Goal: Task Accomplishment & Management: Use online tool/utility

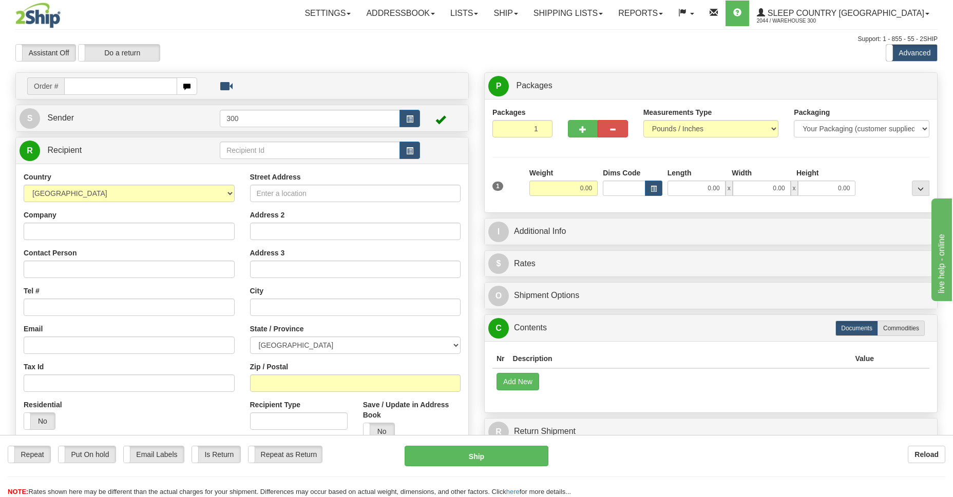
click at [751, 477] on hr at bounding box center [476, 477] width 937 height 1
click at [602, 14] on span at bounding box center [600, 14] width 4 height 2
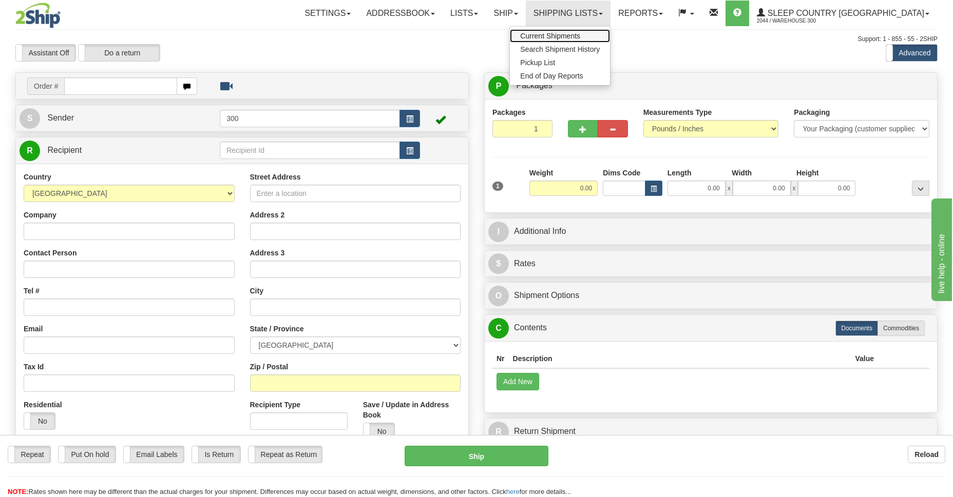
click at [580, 32] on span "Current Shipments" at bounding box center [550, 36] width 60 height 8
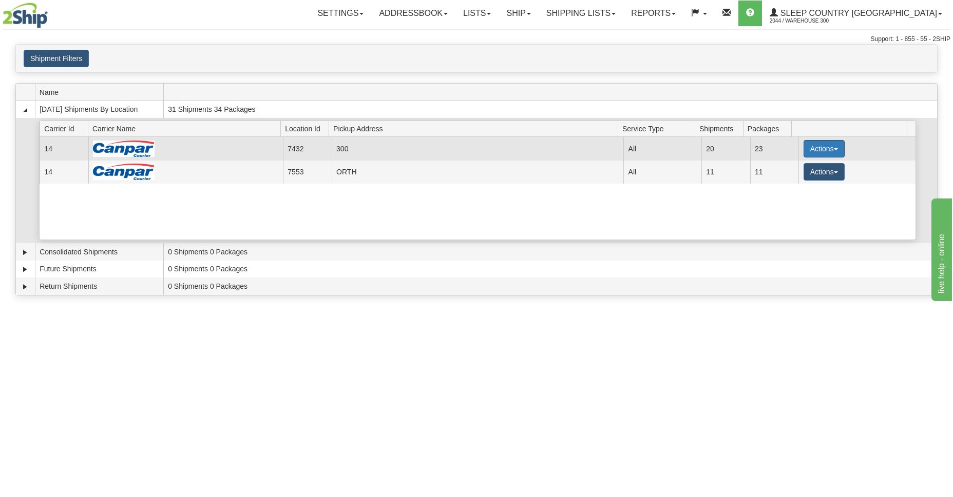
click at [833, 149] on span "button" at bounding box center [835, 149] width 4 height 2
click at [788, 185] on link "Close" at bounding box center [803, 181] width 82 height 13
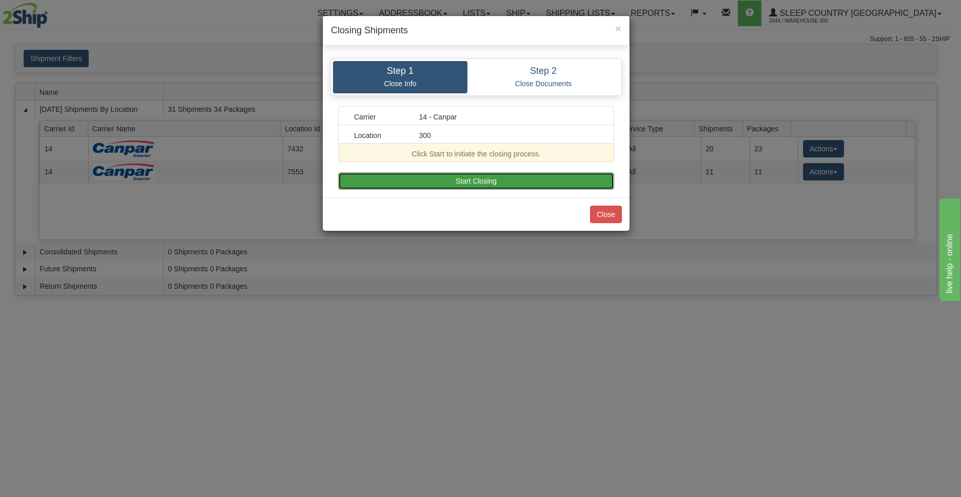
click at [473, 181] on button "Start Closing" at bounding box center [476, 180] width 276 height 17
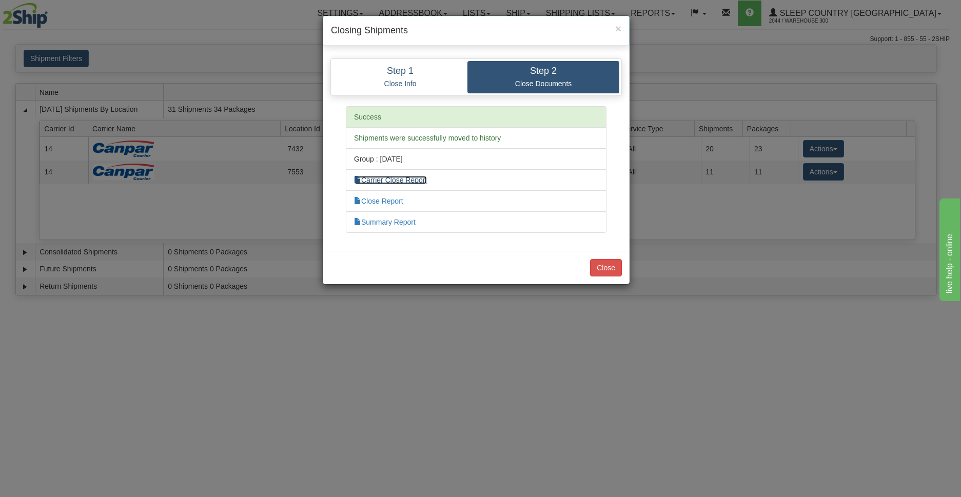
click at [408, 183] on link "Carrier Close Report" at bounding box center [390, 180] width 73 height 8
click at [395, 200] on link "Close Report" at bounding box center [378, 201] width 49 height 8
click at [398, 219] on link "Summary Report" at bounding box center [385, 222] width 62 height 8
click at [612, 269] on button "Close" at bounding box center [606, 267] width 32 height 17
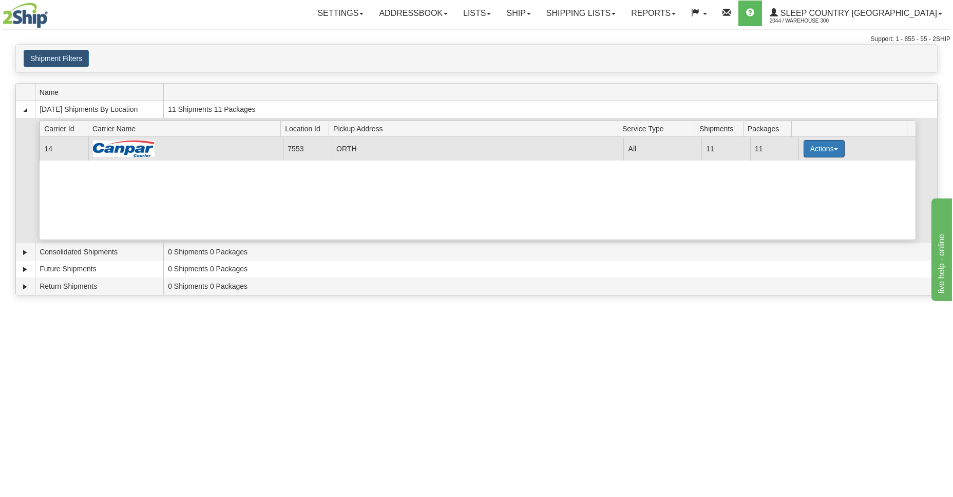
click at [833, 149] on span "button" at bounding box center [835, 149] width 4 height 2
click at [788, 180] on span "Close" at bounding box center [784, 181] width 24 height 7
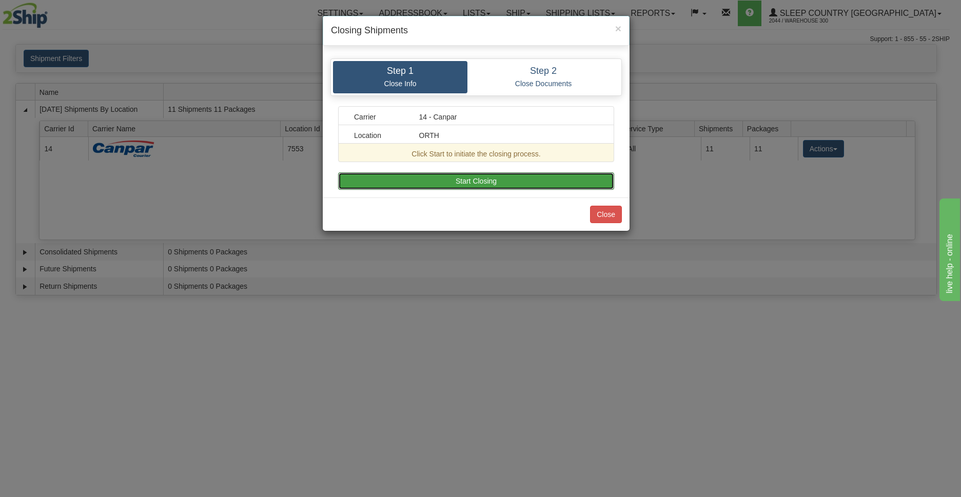
click at [480, 181] on button "Start Closing" at bounding box center [476, 180] width 276 height 17
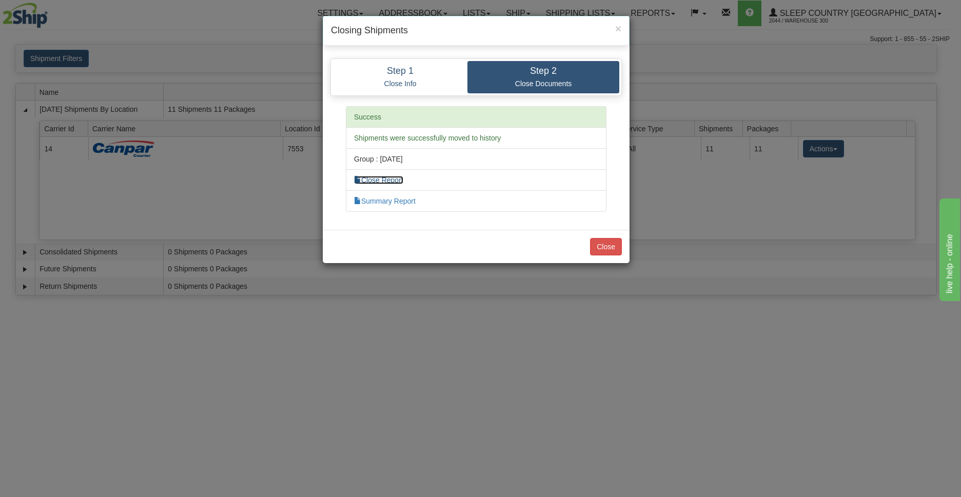
click at [387, 178] on link "Close Report" at bounding box center [378, 180] width 49 height 8
click at [387, 200] on link "Summary Report" at bounding box center [385, 201] width 62 height 8
click at [398, 181] on link "Close Report" at bounding box center [378, 180] width 49 height 8
click at [613, 249] on button "Close" at bounding box center [606, 246] width 32 height 17
